Goal: Task Accomplishment & Management: Use online tool/utility

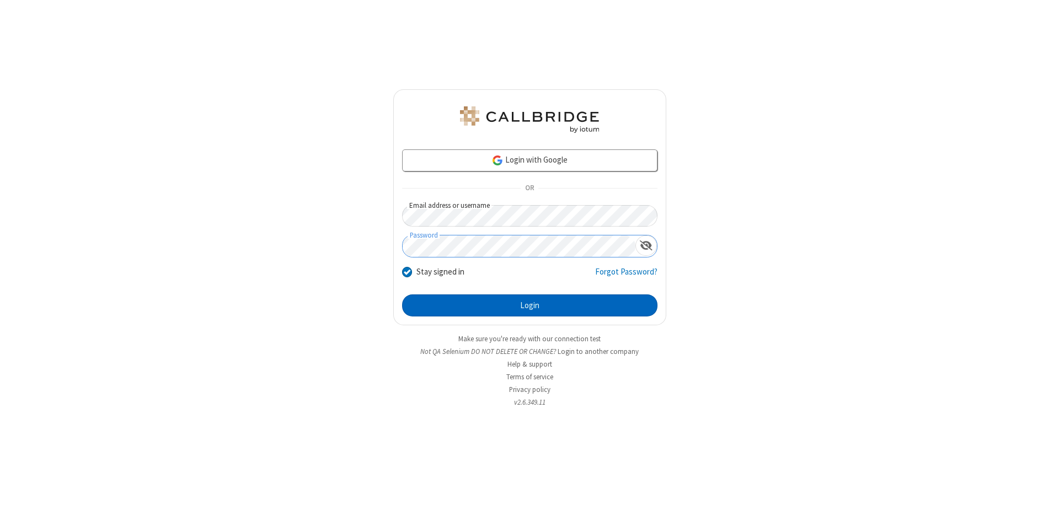
click at [530, 306] on button "Login" at bounding box center [529, 306] width 255 height 22
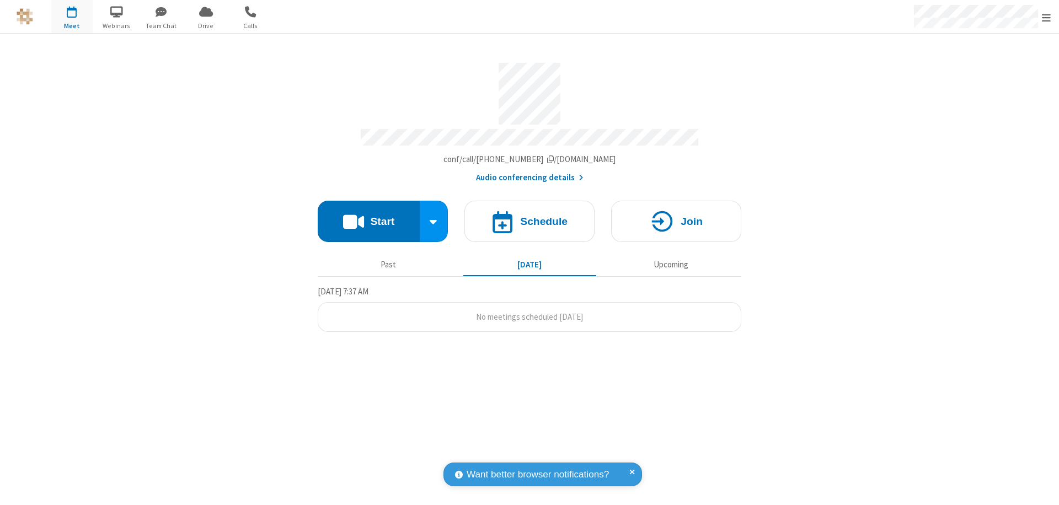
click at [369, 216] on button "Start" at bounding box center [369, 221] width 102 height 41
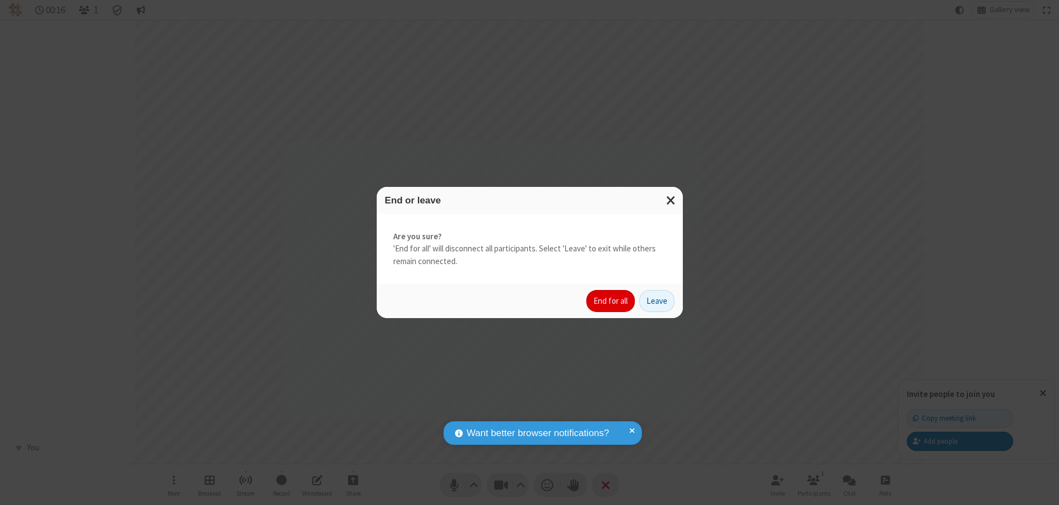
click at [611, 301] on button "End for all" at bounding box center [610, 301] width 49 height 22
